Goal: Transaction & Acquisition: Purchase product/service

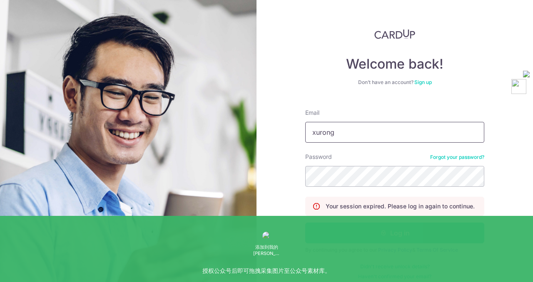
click at [360, 132] on input "xurong" at bounding box center [394, 132] width 179 height 21
click at [369, 161] on div "Password Forgot your password?" at bounding box center [394, 170] width 179 height 34
click at [357, 131] on input "xurong" at bounding box center [394, 132] width 179 height 21
type input "xurongrong413@gmail.com"
click at [351, 238] on button "Log in" at bounding box center [394, 233] width 179 height 21
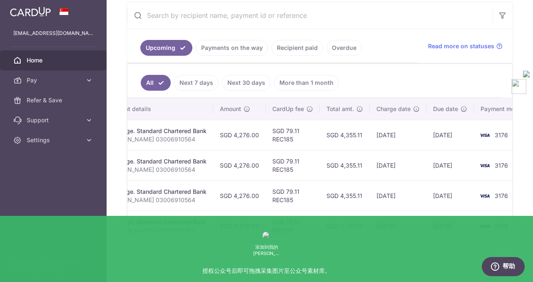
scroll to position [0, 182]
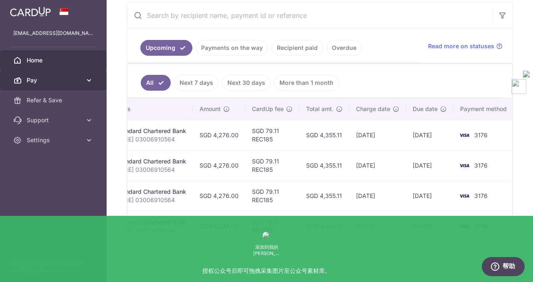
click at [72, 79] on span "Pay" at bounding box center [54, 80] width 55 height 8
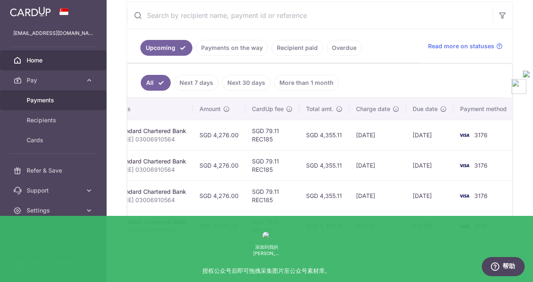
click at [51, 100] on span "Payments" at bounding box center [54, 100] width 55 height 8
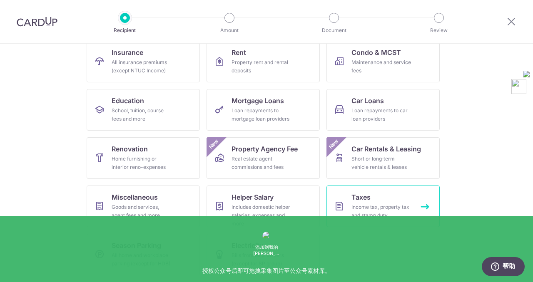
click at [382, 216] on div "Income tax, property tax and stamp duty" at bounding box center [381, 211] width 60 height 17
click at [371, 211] on div "Income tax, property tax and stamp duty" at bounding box center [381, 211] width 60 height 17
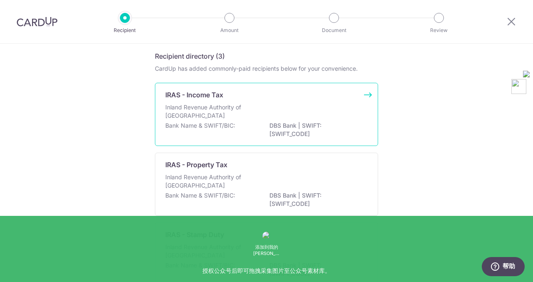
click at [251, 117] on p "Inland Revenue Authority of [GEOGRAPHIC_DATA]" at bounding box center [209, 111] width 88 height 17
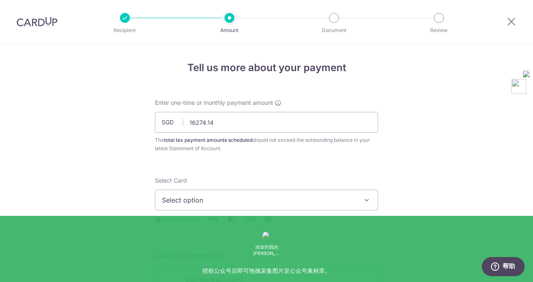
type input "16,274.14"
click at [193, 194] on button "Select option" at bounding box center [266, 200] width 223 height 21
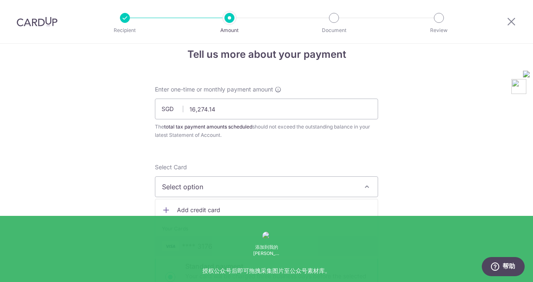
click at [191, 251] on span "**** 3176" at bounding box center [197, 246] width 30 height 10
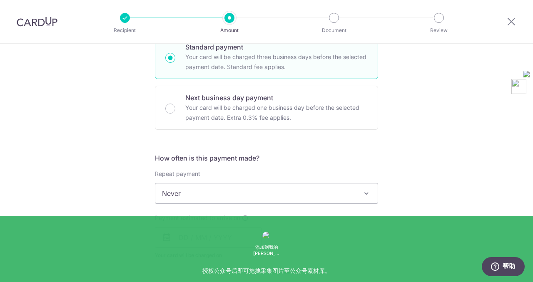
scroll to position [240, 0]
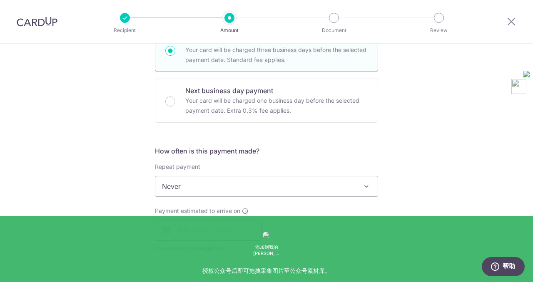
click at [179, 231] on input "text" at bounding box center [208, 230] width 107 height 21
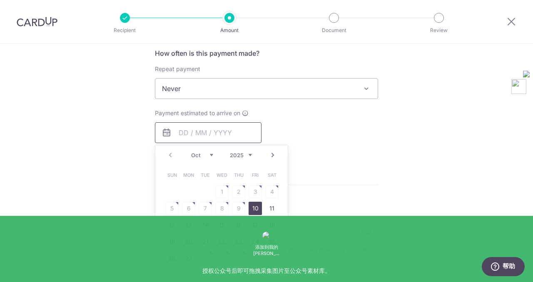
scroll to position [337, 0]
click at [188, 258] on link "27" at bounding box center [188, 258] width 13 height 13
type input "[DATE]"
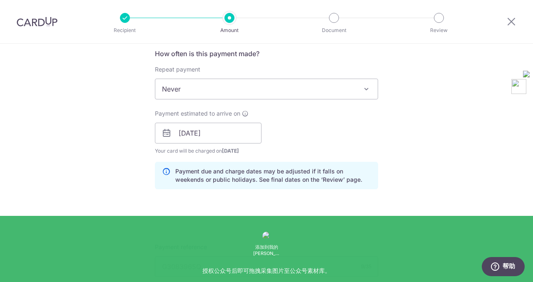
scroll to position [361, 0]
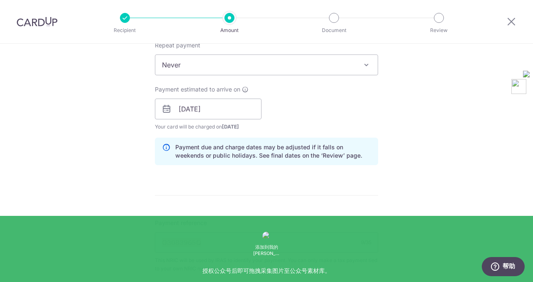
click at [334, 183] on form "Enter one-time or monthly payment amount SGD 16,274.14 16274.14 The total tax p…" at bounding box center [266, 93] width 223 height 713
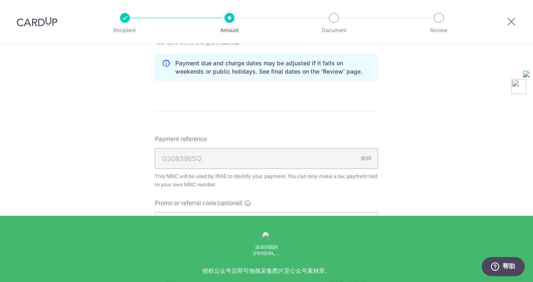
scroll to position [449, 0]
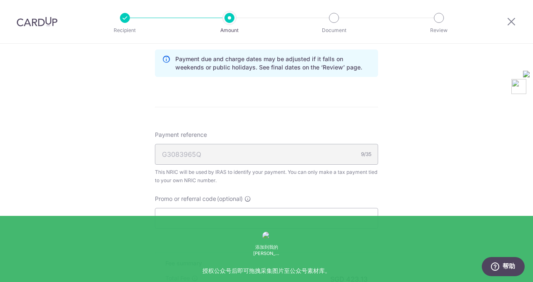
click at [207, 152] on div "G3083965Q 9/35" at bounding box center [266, 154] width 223 height 21
click at [284, 161] on div "G3083965Q 9/35" at bounding box center [266, 154] width 223 height 21
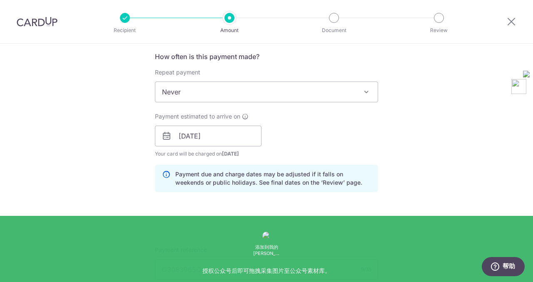
scroll to position [283, 0]
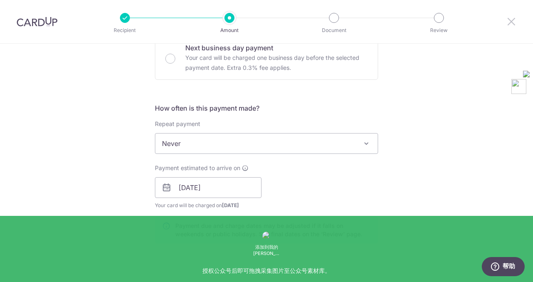
click at [511, 20] on icon at bounding box center [511, 21] width 10 height 10
click at [512, 20] on icon at bounding box center [511, 21] width 10 height 10
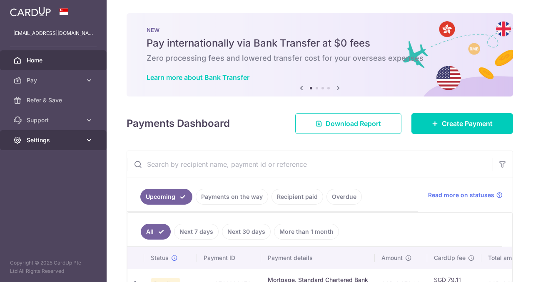
click at [42, 141] on span "Settings" at bounding box center [54, 140] width 55 height 8
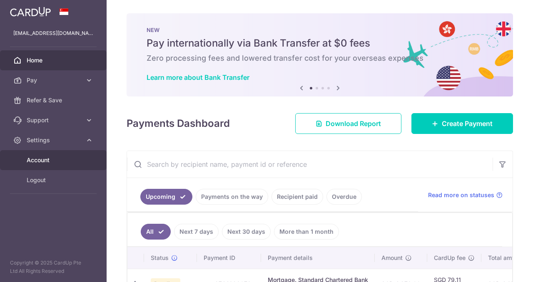
click at [41, 165] on link "Account" at bounding box center [53, 160] width 107 height 20
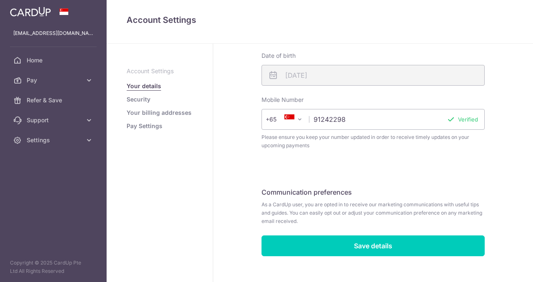
scroll to position [252, 0]
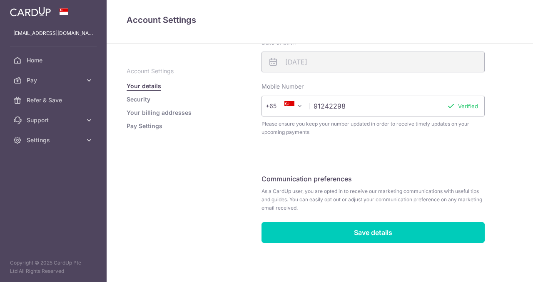
click at [144, 101] on link "Security" at bounding box center [139, 99] width 24 height 8
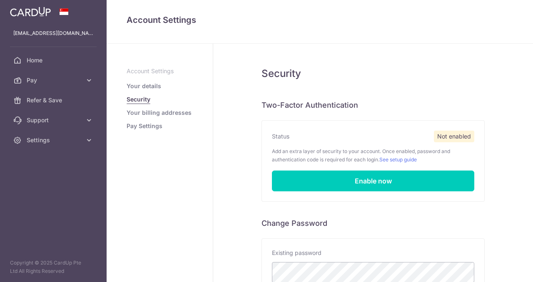
click at [351, 223] on h6 "Change Password" at bounding box center [372, 223] width 223 height 10
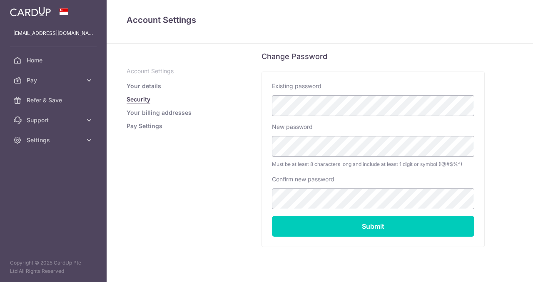
scroll to position [166, 0]
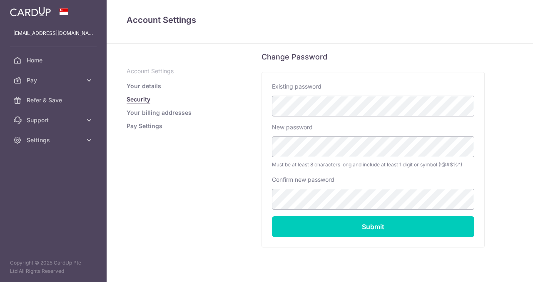
click at [141, 87] on link "Your details" at bounding box center [144, 86] width 35 height 8
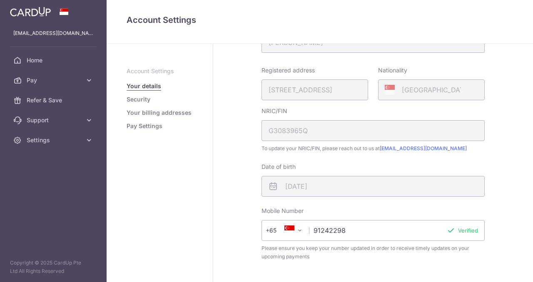
scroll to position [128, 0]
click at [397, 150] on link "[EMAIL_ADDRESS][DOMAIN_NAME]" at bounding box center [423, 148] width 87 height 6
